Goal: Task Accomplishment & Management: Use online tool/utility

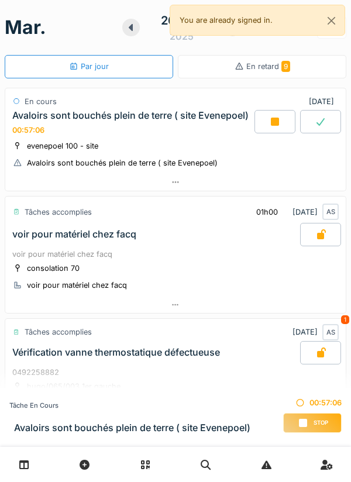
click at [309, 424] on div "Stop" at bounding box center [312, 423] width 59 height 20
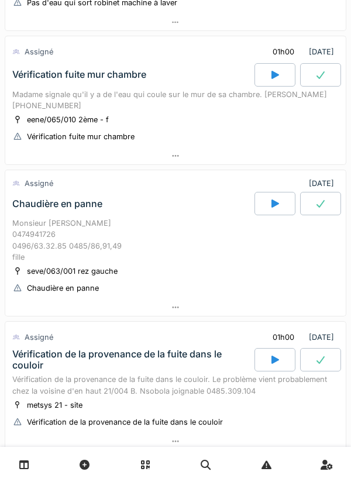
scroll to position [522, 0]
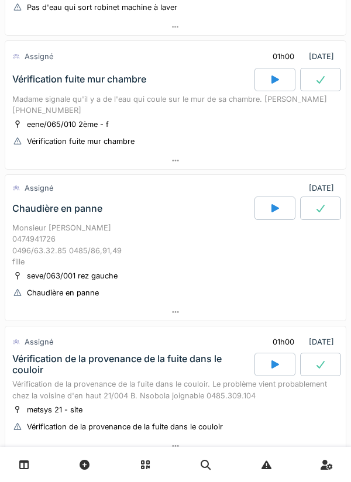
click at [263, 312] on div at bounding box center [175, 312] width 341 height 17
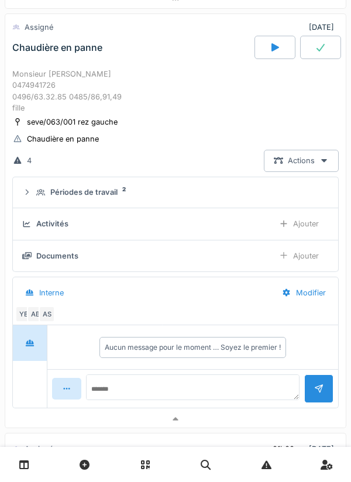
scroll to position [687, 0]
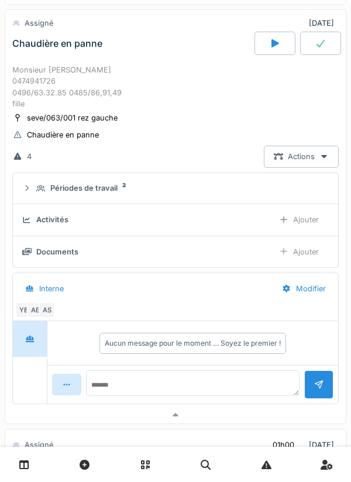
click at [54, 312] on div "AS" at bounding box center [47, 310] width 16 height 16
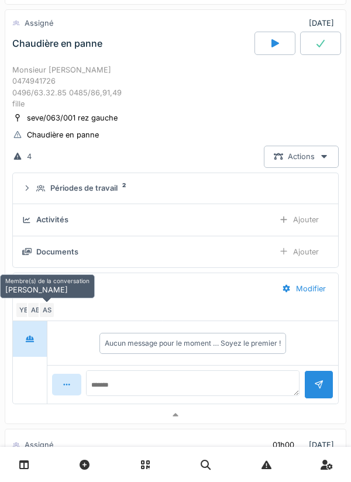
click at [86, 422] on div at bounding box center [175, 415] width 341 height 17
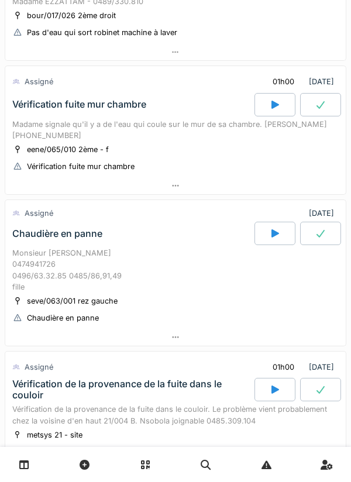
scroll to position [500, 0]
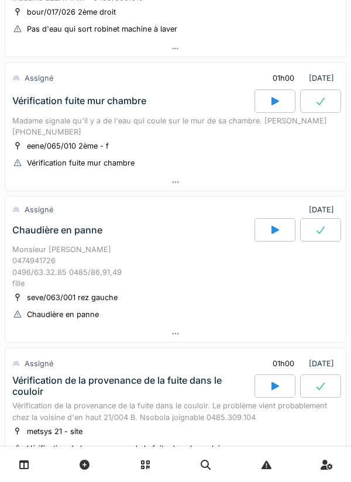
click at [104, 273] on div "Monsieur [PERSON_NAME] 0474941726 0496/63.32.85 0485/86,91,49 fille" at bounding box center [175, 266] width 326 height 45
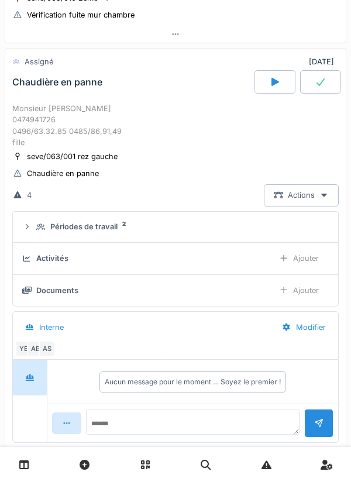
scroll to position [649, 0]
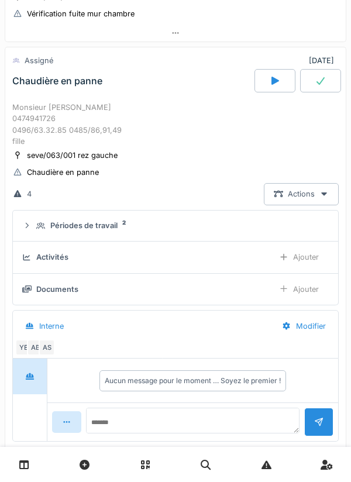
click at [35, 353] on div "AB" at bounding box center [35, 347] width 16 height 16
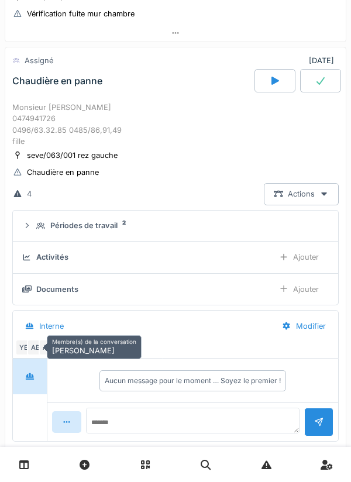
click at [47, 349] on div "Membre(s) de la conversation Ahmed Belhajji" at bounding box center [94, 347] width 95 height 24
click at [47, 358] on div "Membre(s) de la conversation Ahmed Belhajji" at bounding box center [94, 347] width 95 height 24
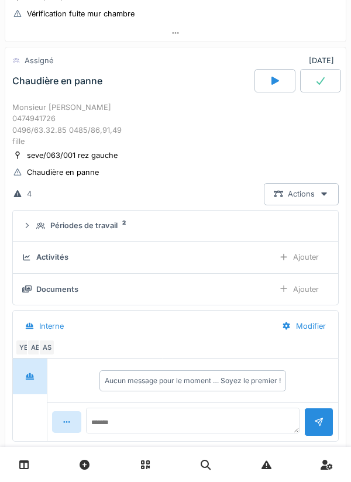
click at [44, 350] on div "AS" at bounding box center [47, 347] width 16 height 16
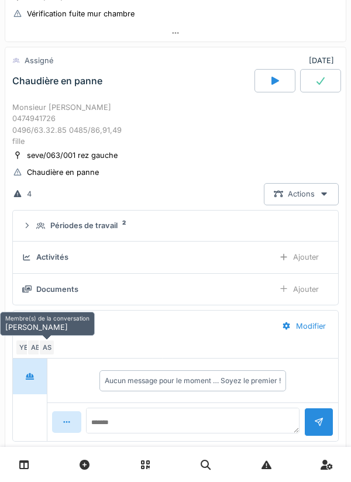
click at [242, 225] on div "Périodes de travail 2" at bounding box center [180, 225] width 288 height 11
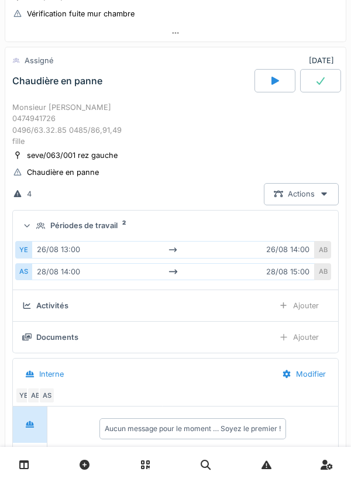
click at [236, 235] on summary "Périodes de travail 2" at bounding box center [176, 226] width 316 height 22
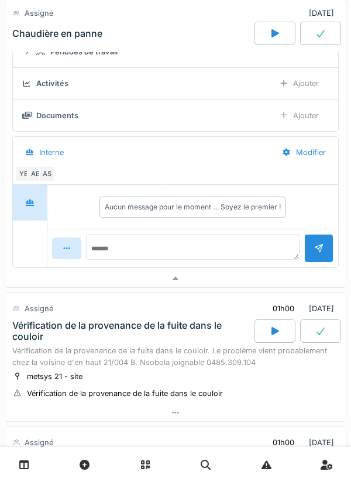
click at [255, 281] on div at bounding box center [175, 278] width 341 height 17
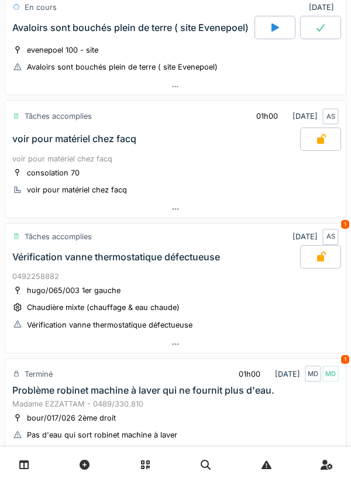
scroll to position [0, 0]
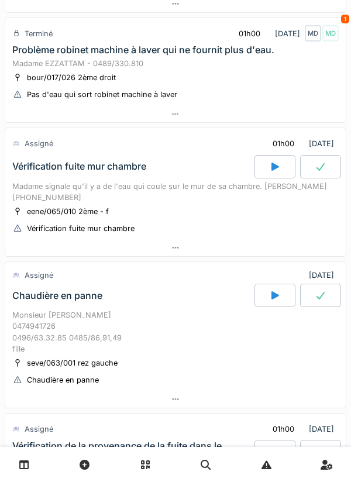
scroll to position [437, 0]
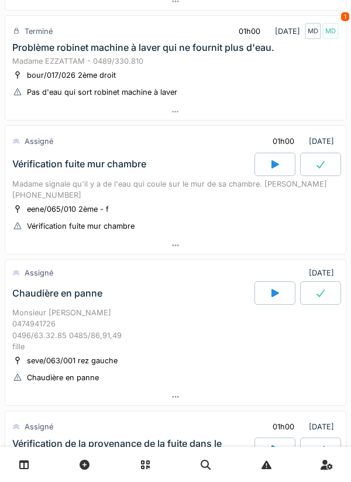
click at [217, 247] on div at bounding box center [175, 245] width 341 height 17
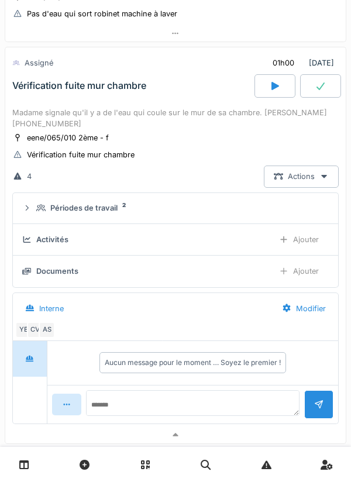
scroll to position [515, 0]
click at [215, 201] on summary "Périodes de travail 2" at bounding box center [176, 209] width 316 height 22
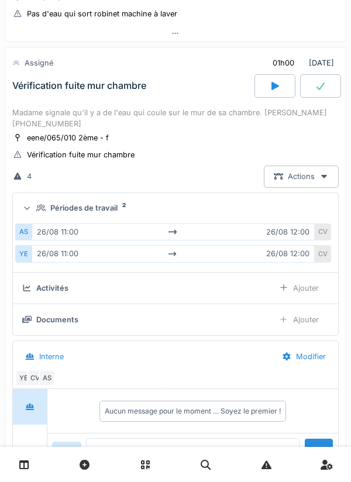
click at [240, 208] on div "Périodes de travail 2" at bounding box center [180, 207] width 288 height 11
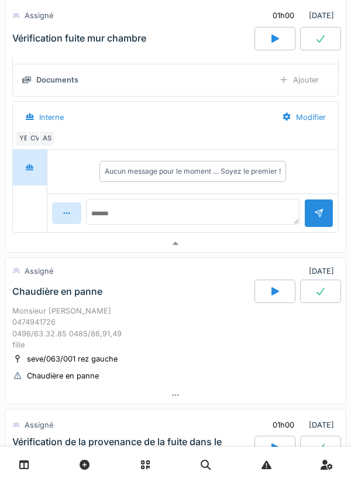
click at [203, 251] on div at bounding box center [175, 243] width 341 height 17
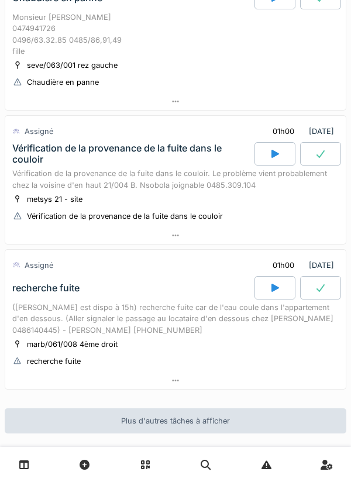
scroll to position [735, 0]
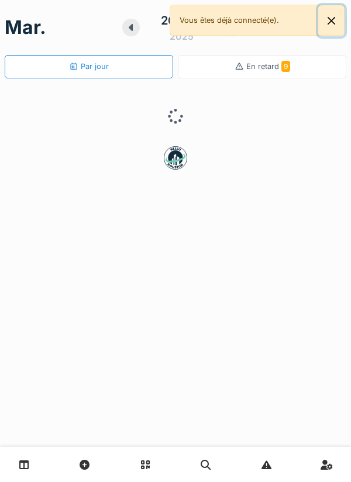
click at [328, 28] on button "Close" at bounding box center [331, 20] width 26 height 31
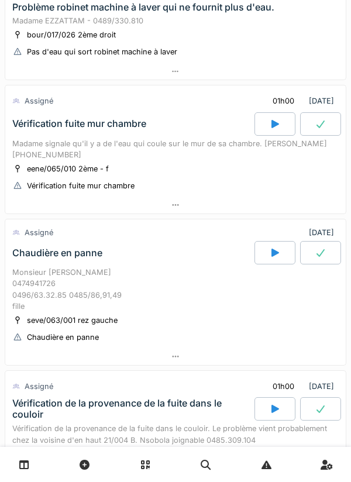
scroll to position [477, 0]
click at [280, 130] on div at bounding box center [275, 123] width 41 height 23
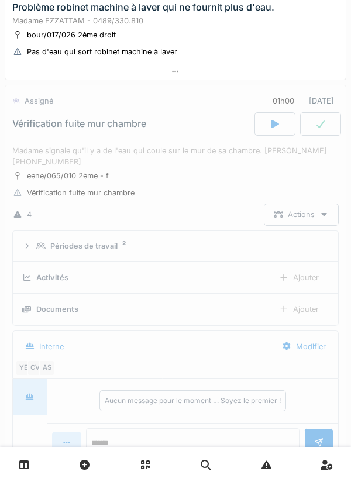
scroll to position [515, 0]
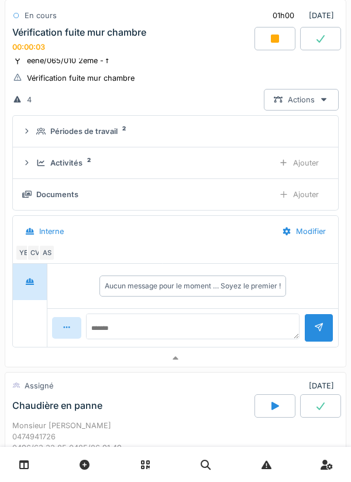
click at [242, 365] on div at bounding box center [175, 358] width 341 height 17
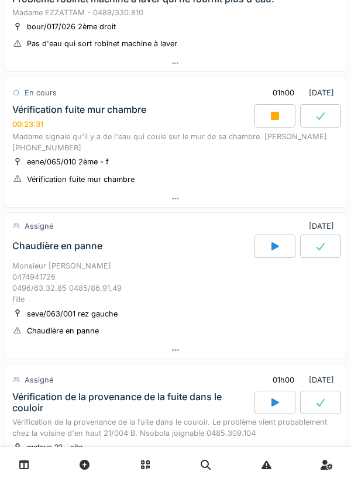
scroll to position [479, 0]
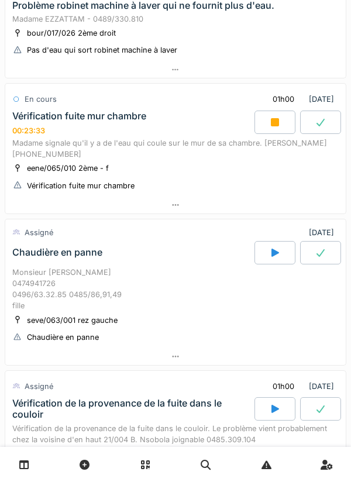
click at [280, 128] on div at bounding box center [275, 122] width 41 height 23
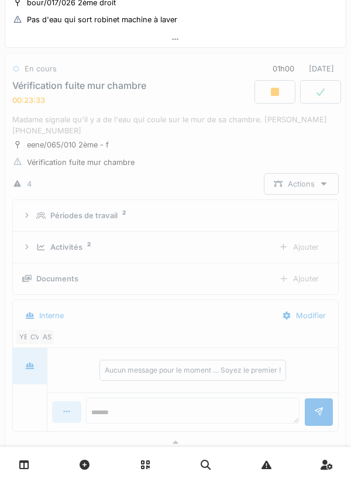
scroll to position [515, 0]
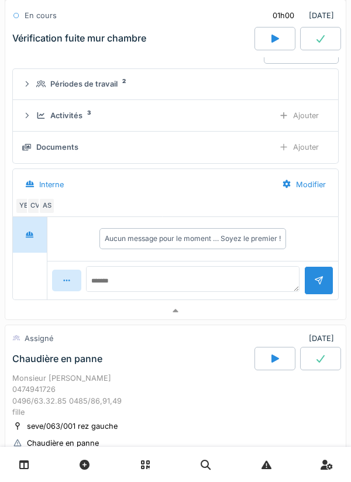
click at [256, 313] on div at bounding box center [175, 311] width 341 height 17
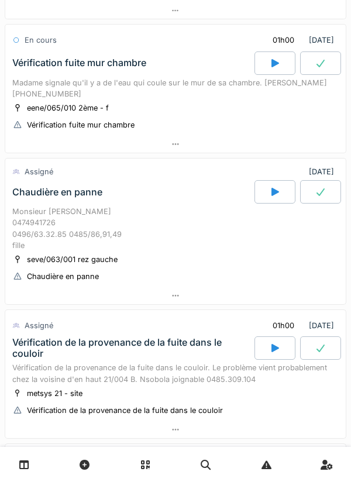
scroll to position [524, 0]
